Goal: Entertainment & Leisure: Consume media (video, audio)

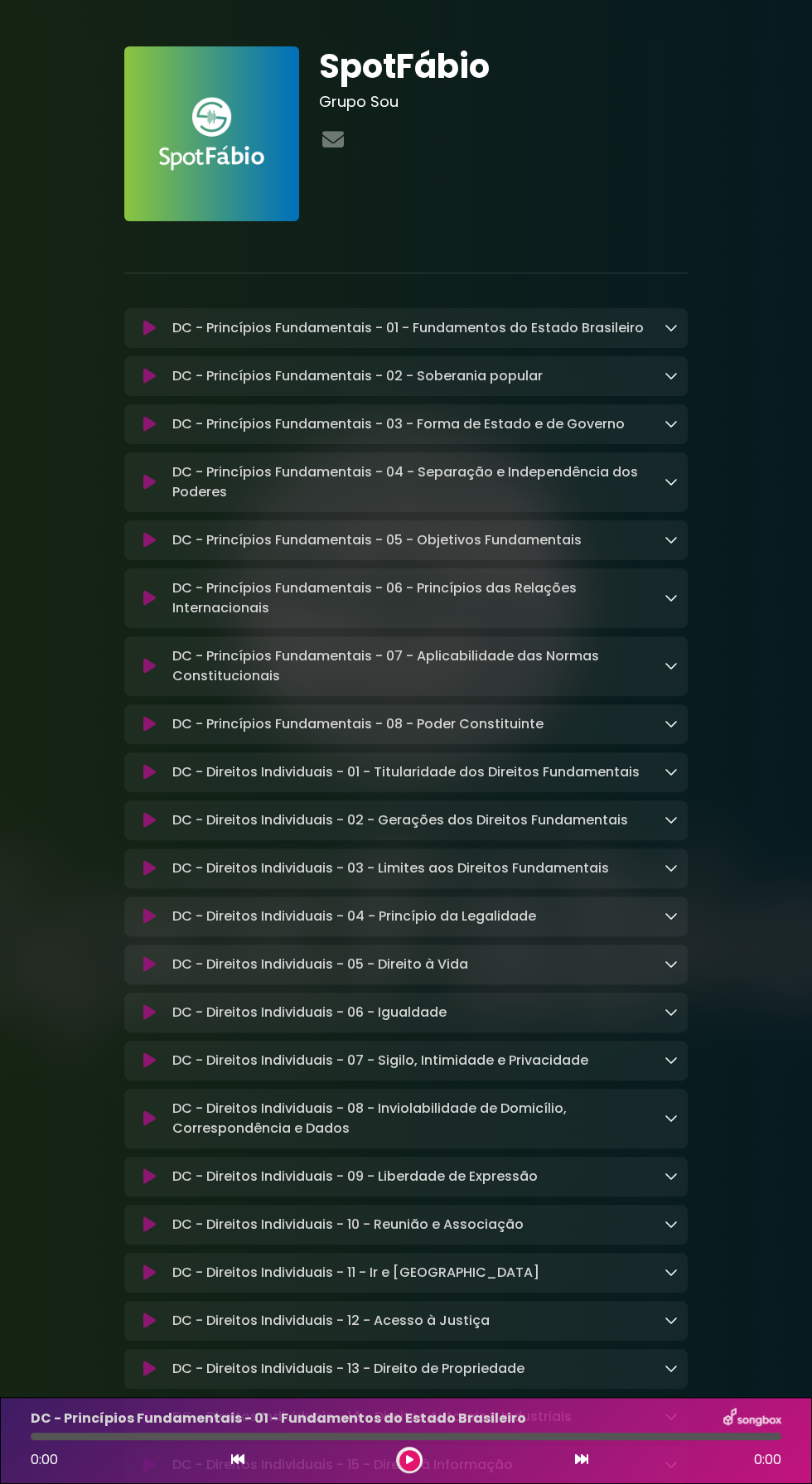
click at [407, 1457] on icon at bounding box center [409, 1460] width 7 height 10
